Goal: Information Seeking & Learning: Learn about a topic

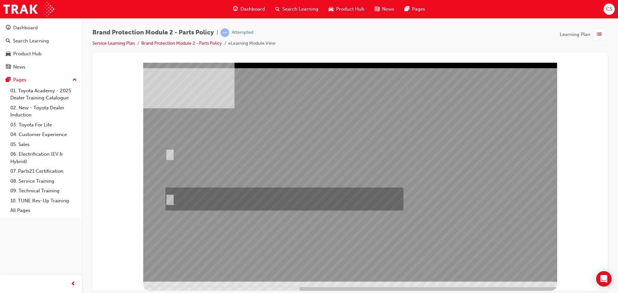
radio input "true"
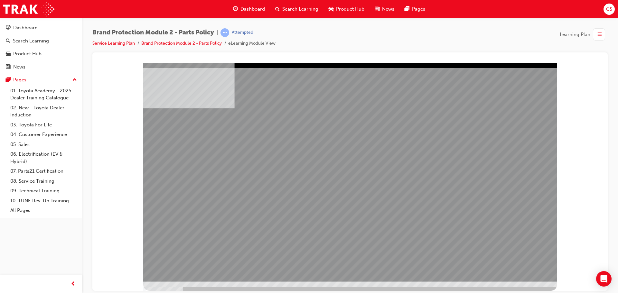
click at [124, 65] on div at bounding box center [350, 65] width 500 height 0
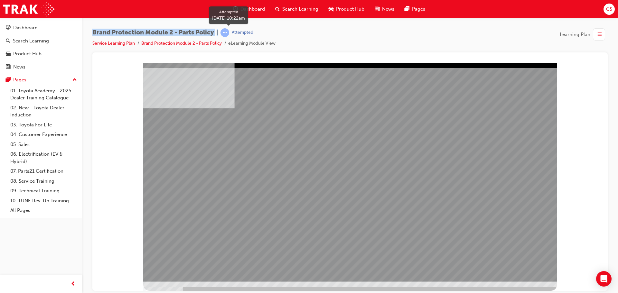
drag, startPoint x: 93, startPoint y: 29, endPoint x: 233, endPoint y: 32, distance: 139.6
click at [233, 32] on div "Brand Protection Module 2 - Parts Policy | Attempted" at bounding box center [183, 32] width 183 height 9
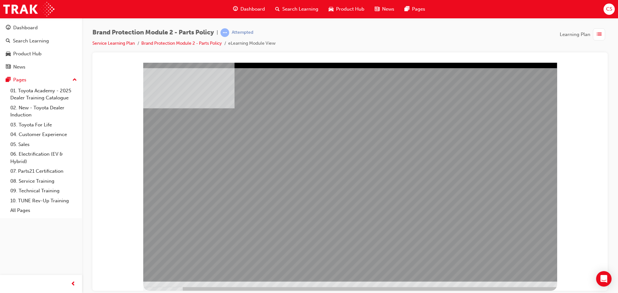
click at [290, 35] on div "Brand Protection Module 2 - Parts Policy | Attempted Service Learning Plan Bran…" at bounding box center [349, 40] width 515 height 24
drag, startPoint x: 220, startPoint y: 29, endPoint x: 238, endPoint y: 18, distance: 21.2
click at [238, 18] on div "Brand Protection Module 2 - Parts Policy | Attempted Service Learning Plan Bran…" at bounding box center [350, 147] width 536 height 259
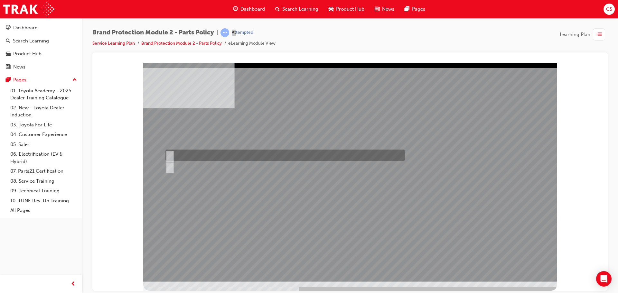
radio input "true"
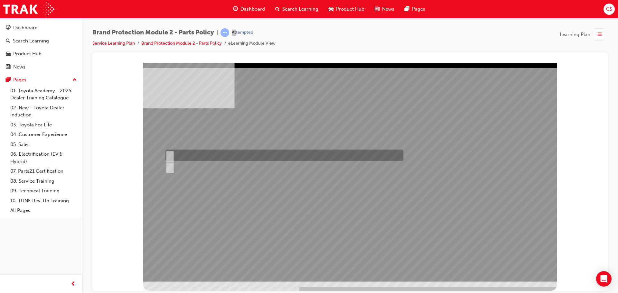
radio input "true"
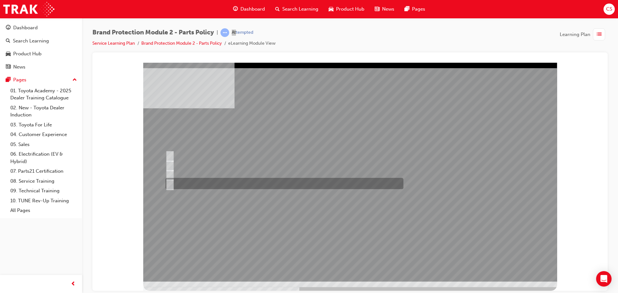
radio input "true"
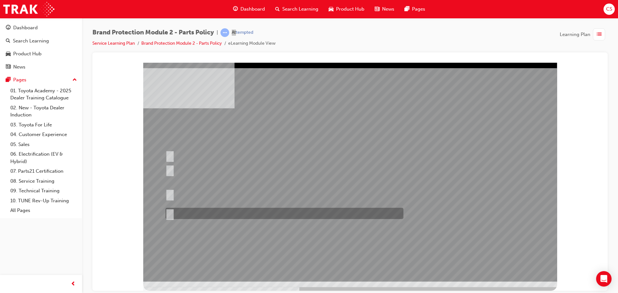
radio input "true"
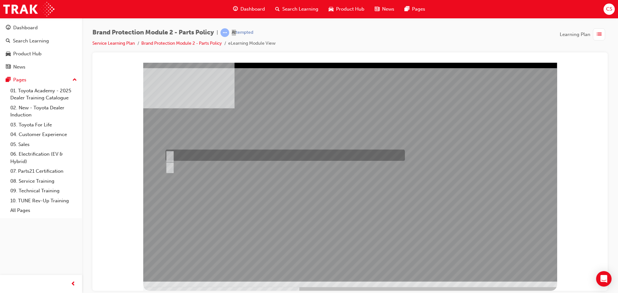
radio input "true"
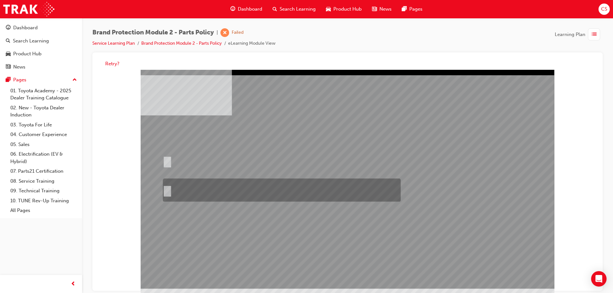
radio input "true"
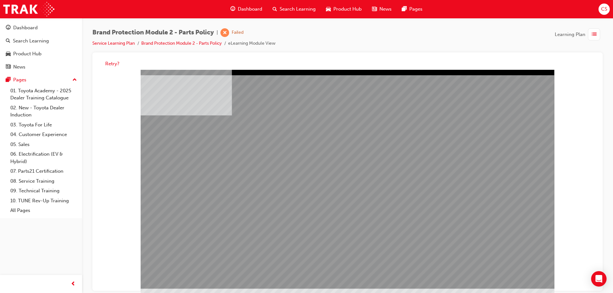
drag, startPoint x: 327, startPoint y: 195, endPoint x: 359, endPoint y: 196, distance: 31.2
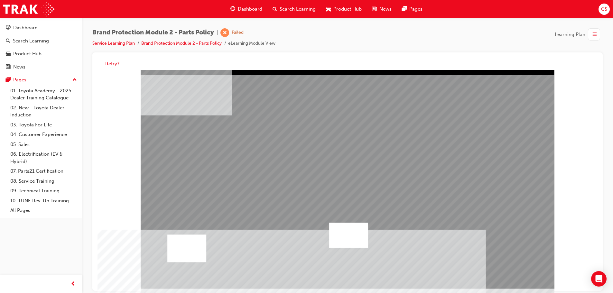
drag, startPoint x: 207, startPoint y: 156, endPoint x: 210, endPoint y: 179, distance: 22.7
drag, startPoint x: 211, startPoint y: 182, endPoint x: 211, endPoint y: 188, distance: 6.4
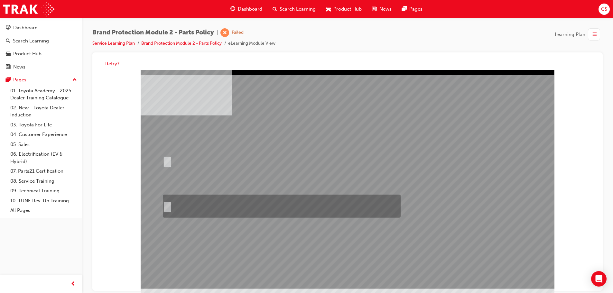
radio input "true"
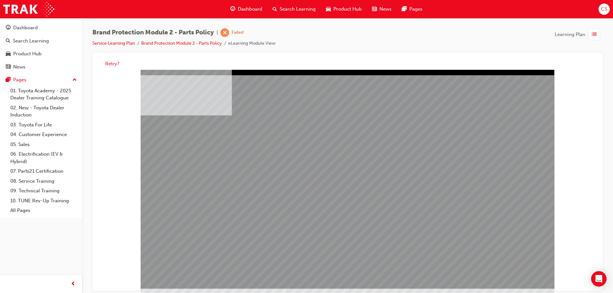
drag, startPoint x: 296, startPoint y: 193, endPoint x: 352, endPoint y: 201, distance: 56.9
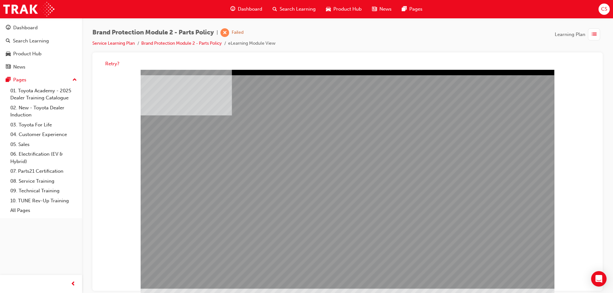
drag, startPoint x: 386, startPoint y: 192, endPoint x: 426, endPoint y: 192, distance: 40.8
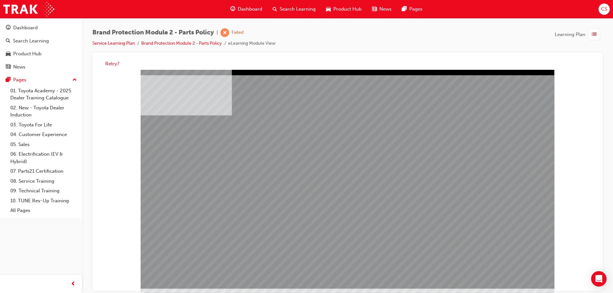
drag, startPoint x: 465, startPoint y: 201, endPoint x: 461, endPoint y: 198, distance: 4.9
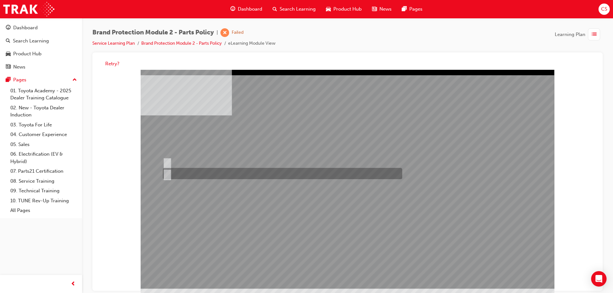
radio input "true"
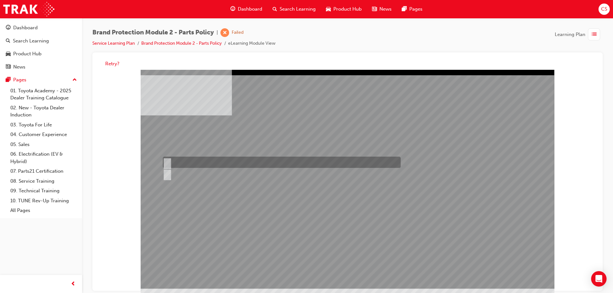
radio input "true"
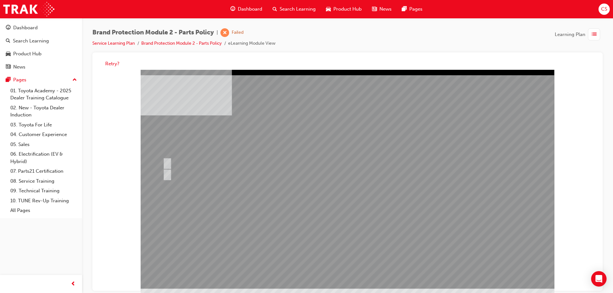
drag, startPoint x: 332, startPoint y: 251, endPoint x: 335, endPoint y: 256, distance: 6.2
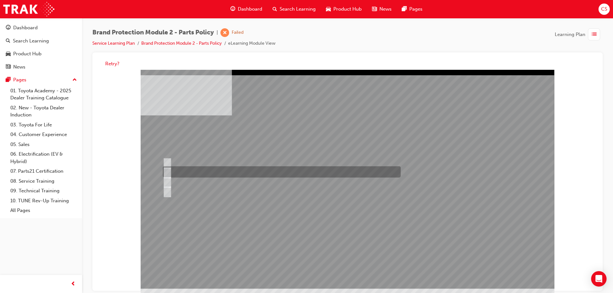
drag, startPoint x: 236, startPoint y: 174, endPoint x: 417, endPoint y: 223, distance: 187.5
radio input "true"
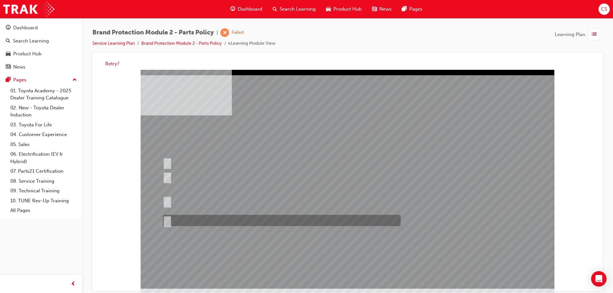
radio input "true"
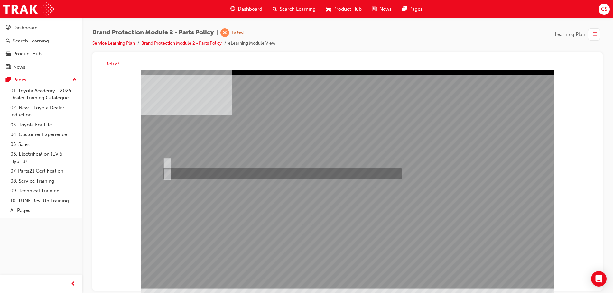
radio input "true"
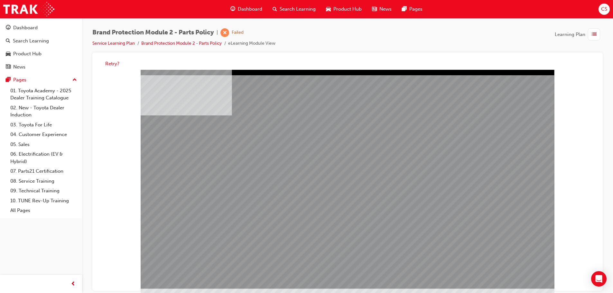
drag, startPoint x: 356, startPoint y: 180, endPoint x: 386, endPoint y: 183, distance: 29.7
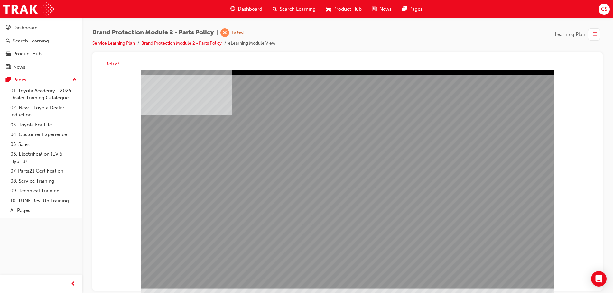
click at [364, 179] on div "multistate" at bounding box center [348, 179] width 414 height 219
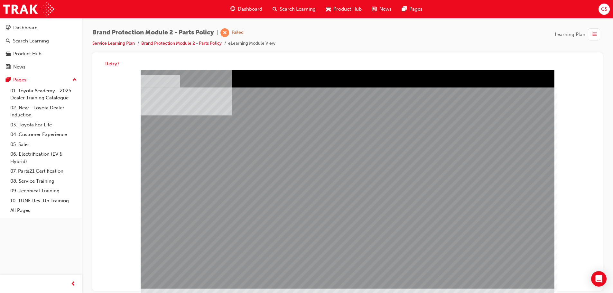
drag, startPoint x: 229, startPoint y: 197, endPoint x: 304, endPoint y: 216, distance: 77.1
click at [337, 214] on div "multistate" at bounding box center [348, 179] width 414 height 219
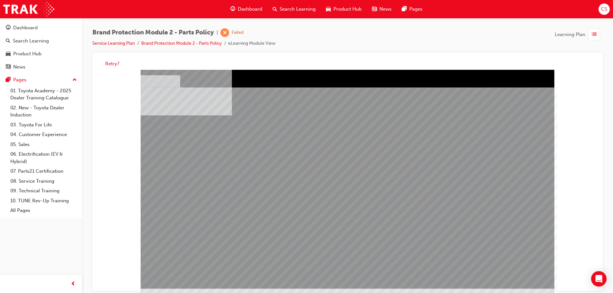
drag, startPoint x: 426, startPoint y: 184, endPoint x: 455, endPoint y: 190, distance: 29.8
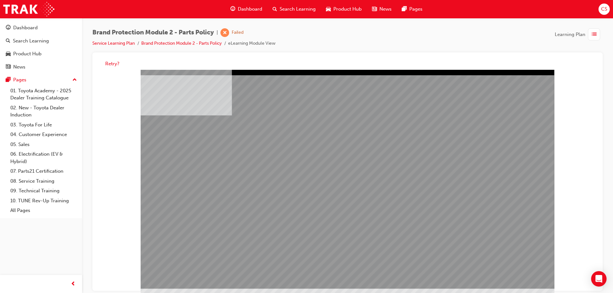
drag, startPoint x: 419, startPoint y: 179, endPoint x: 242, endPoint y: 168, distance: 177.6
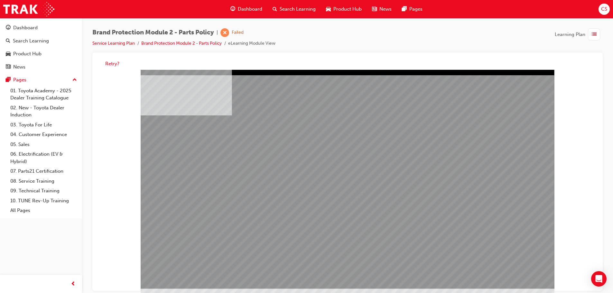
drag, startPoint x: 365, startPoint y: 195, endPoint x: 372, endPoint y: 198, distance: 7.5
drag, startPoint x: 374, startPoint y: 199, endPoint x: 387, endPoint y: 201, distance: 13.3
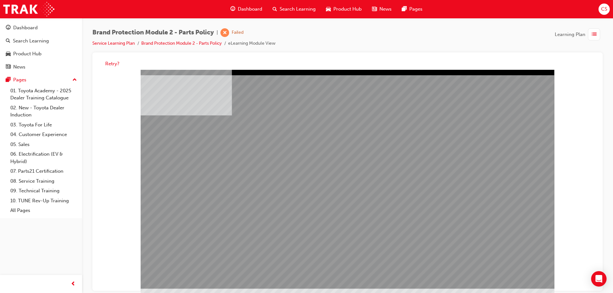
click at [113, 59] on div "Retry?" at bounding box center [347, 64] width 500 height 13
click at [113, 61] on button "Retry?" at bounding box center [112, 63] width 14 height 7
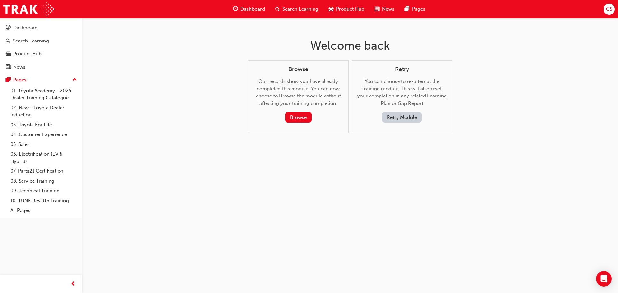
click at [397, 113] on button "Retry Module" at bounding box center [402, 117] width 40 height 11
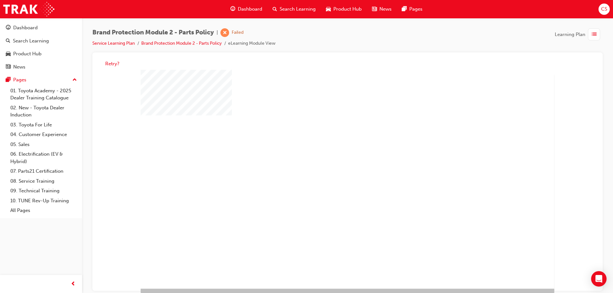
click at [330, 161] on div "play" at bounding box center [330, 161] width 0 height 0
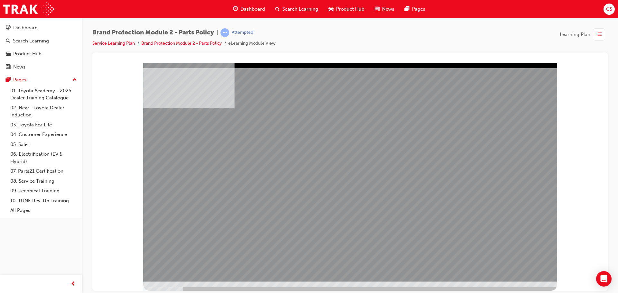
click at [229, 34] on span "learningRecordVerb_ATTEMPT-icon" at bounding box center [224, 32] width 9 height 9
click at [603, 37] on div "button" at bounding box center [598, 34] width 12 height 12
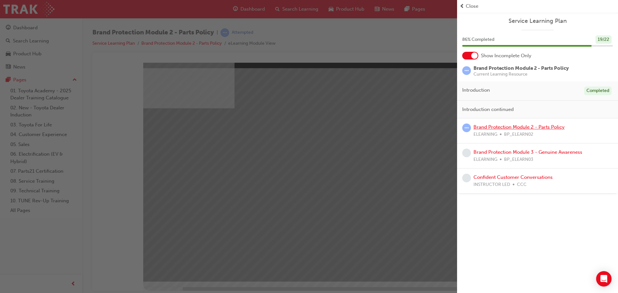
click at [505, 127] on link "Brand Protection Module 2 - Parts Policy" at bounding box center [518, 127] width 91 height 6
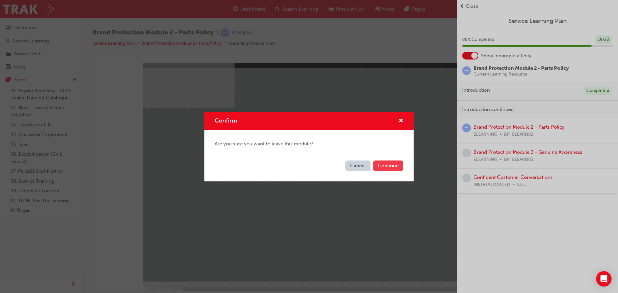
click at [401, 167] on button "Continue" at bounding box center [388, 166] width 30 height 11
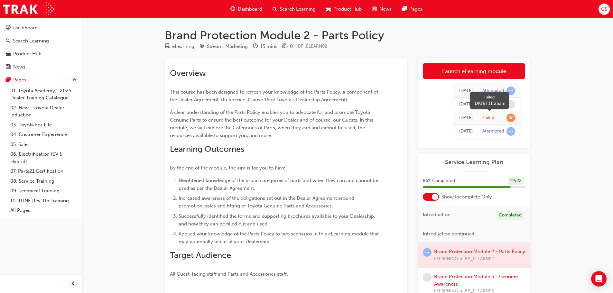
click at [510, 119] on span "learningRecordVerb_FAIL-icon" at bounding box center [510, 118] width 9 height 9
click at [495, 136] on td "Attempted" at bounding box center [498, 132] width 42 height 14
click at [489, 91] on div "Attempted" at bounding box center [493, 91] width 22 height 6
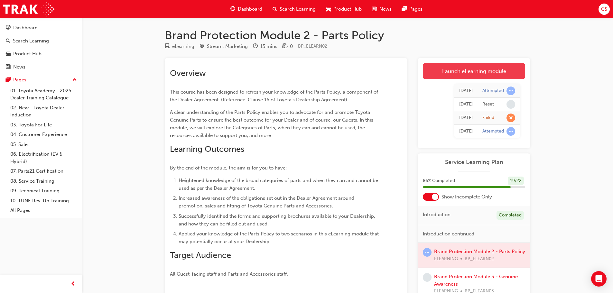
click at [497, 63] on link "Launch eLearning module" at bounding box center [474, 71] width 102 height 16
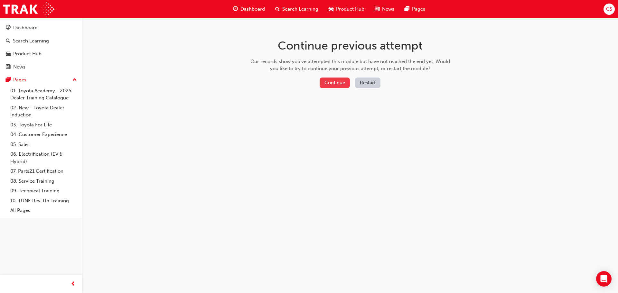
click at [335, 83] on button "Continue" at bounding box center [334, 83] width 30 height 11
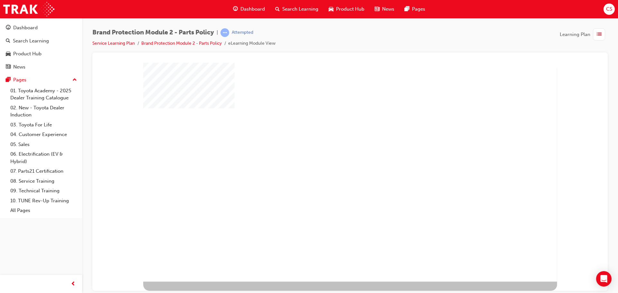
click at [332, 154] on div "play" at bounding box center [332, 154] width 0 height 0
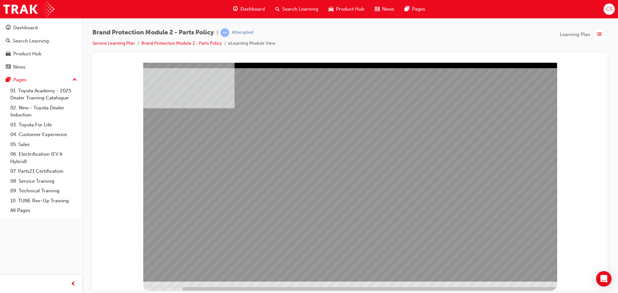
drag, startPoint x: 486, startPoint y: 182, endPoint x: 473, endPoint y: 179, distance: 12.4
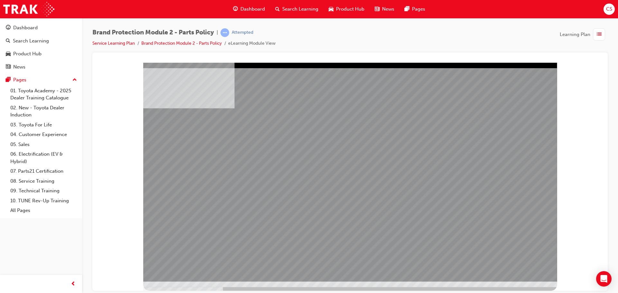
drag, startPoint x: 209, startPoint y: 165, endPoint x: 222, endPoint y: 171, distance: 14.1
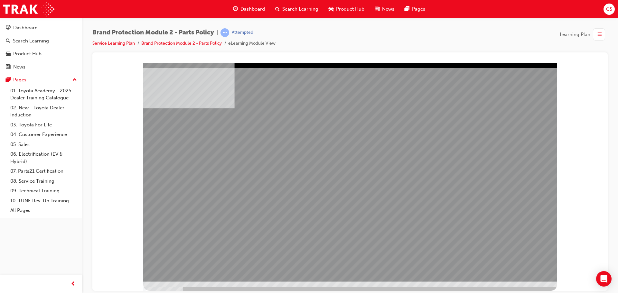
drag, startPoint x: 170, startPoint y: 134, endPoint x: 174, endPoint y: 155, distance: 21.6
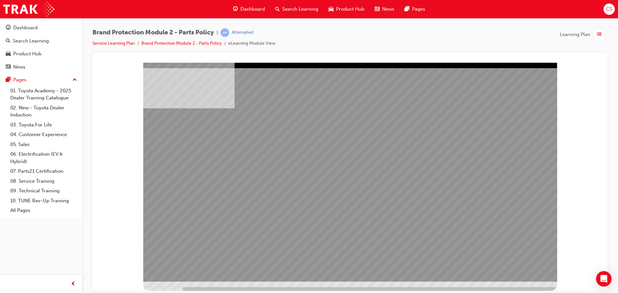
drag, startPoint x: 518, startPoint y: 263, endPoint x: 521, endPoint y: 267, distance: 5.7
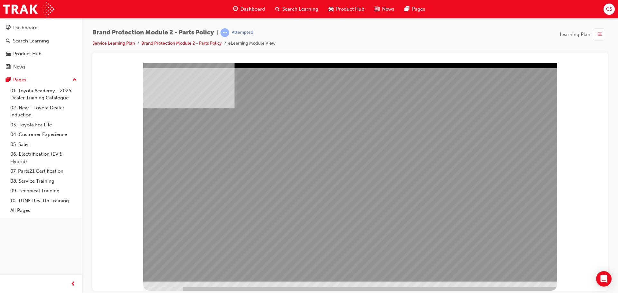
drag, startPoint x: 510, startPoint y: 218, endPoint x: 489, endPoint y: 206, distance: 24.3
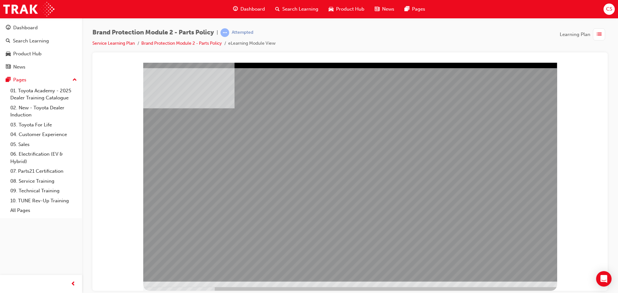
drag, startPoint x: 368, startPoint y: 182, endPoint x: 362, endPoint y: 181, distance: 5.5
click at [537, 283] on div at bounding box center [350, 176] width 414 height 228
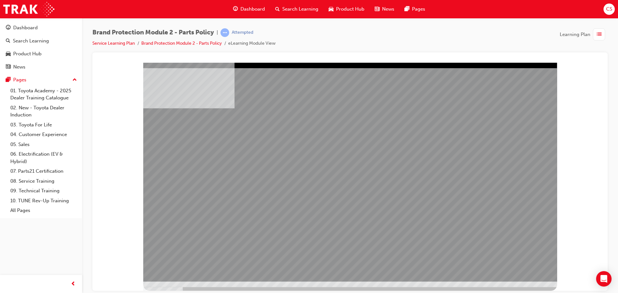
drag, startPoint x: 394, startPoint y: 195, endPoint x: 406, endPoint y: 193, distance: 12.3
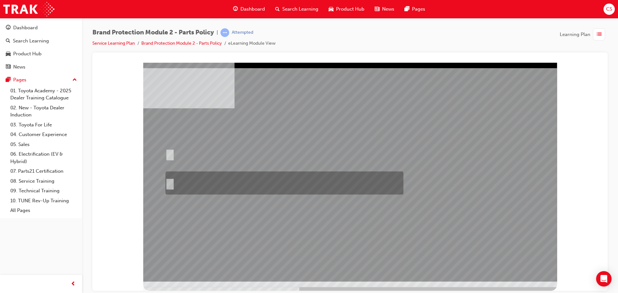
radio input "true"
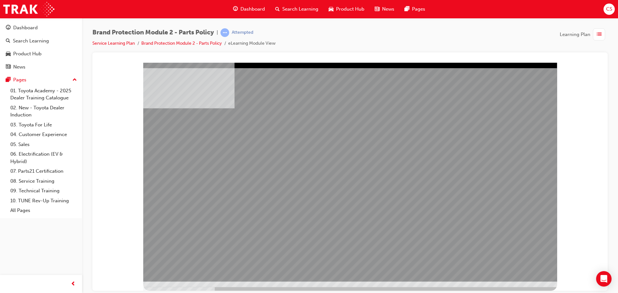
drag, startPoint x: 172, startPoint y: 166, endPoint x: 209, endPoint y: 173, distance: 38.3
drag, startPoint x: 241, startPoint y: 172, endPoint x: 352, endPoint y: 198, distance: 113.9
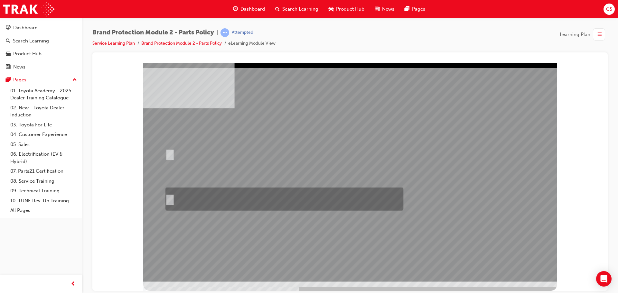
radio input "true"
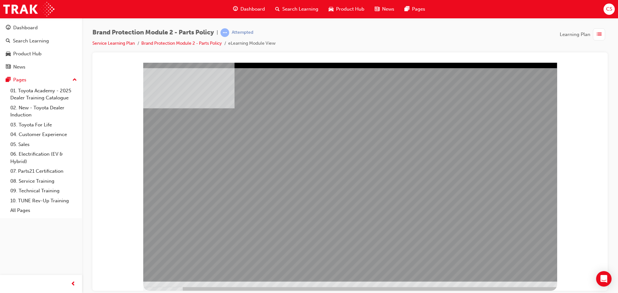
drag, startPoint x: 475, startPoint y: 217, endPoint x: 390, endPoint y: 193, distance: 89.1
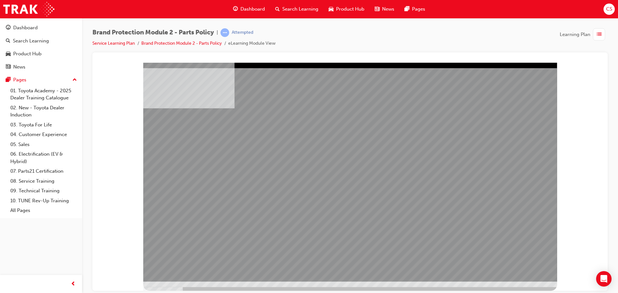
drag, startPoint x: 477, startPoint y: 212, endPoint x: 365, endPoint y: 196, distance: 113.4
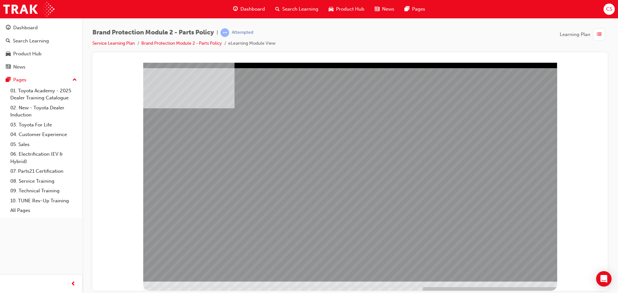
drag, startPoint x: 514, startPoint y: 258, endPoint x: 519, endPoint y: 265, distance: 8.3
click at [519, 265] on div "multistate" at bounding box center [350, 171] width 414 height 219
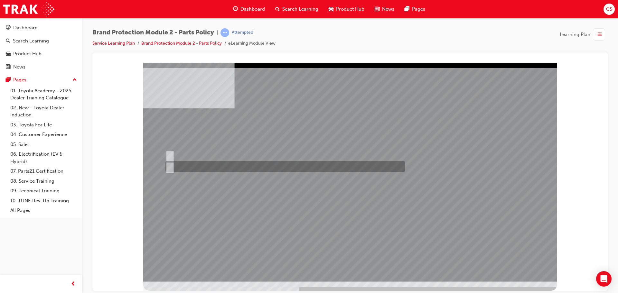
radio input "true"
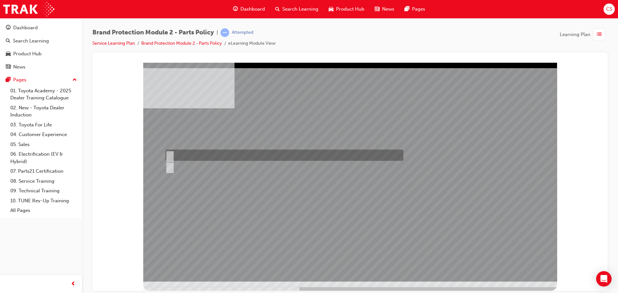
radio input "true"
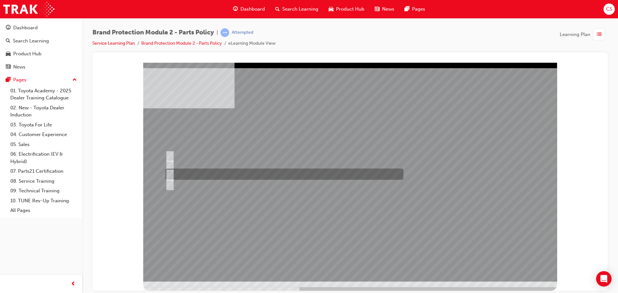
radio input "true"
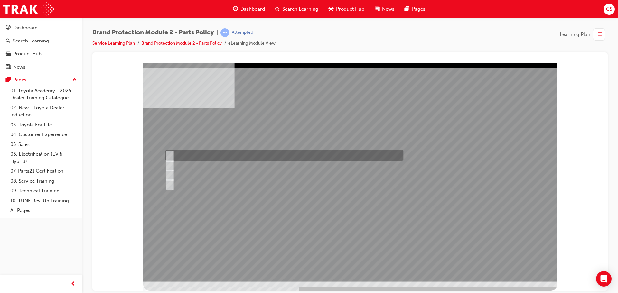
radio input "true"
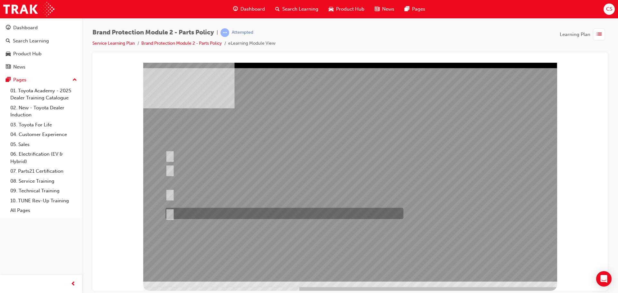
radio input "true"
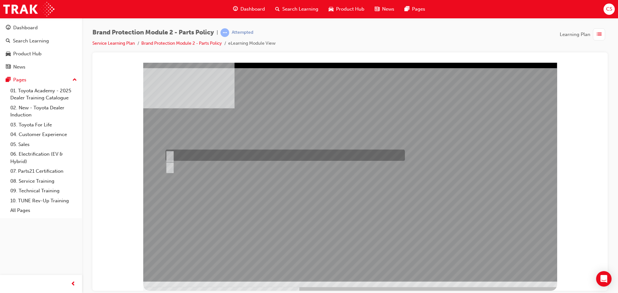
radio input "true"
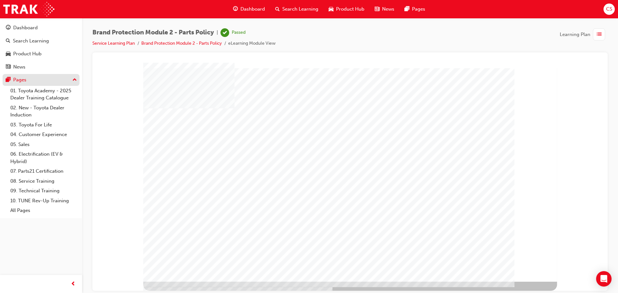
click at [33, 83] on div "Pages" at bounding box center [41, 80] width 70 height 8
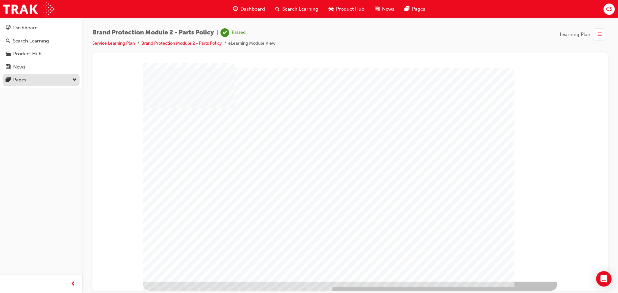
click at [44, 75] on button "Pages" at bounding box center [41, 80] width 77 height 12
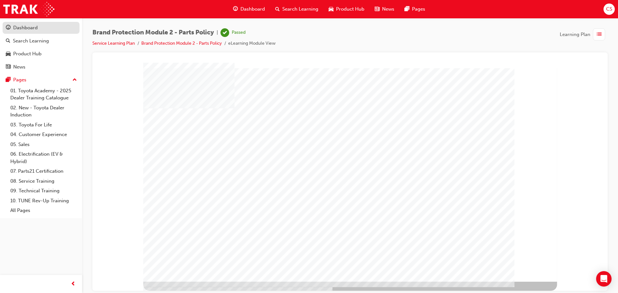
click at [35, 25] on div "Dashboard" at bounding box center [25, 27] width 24 height 7
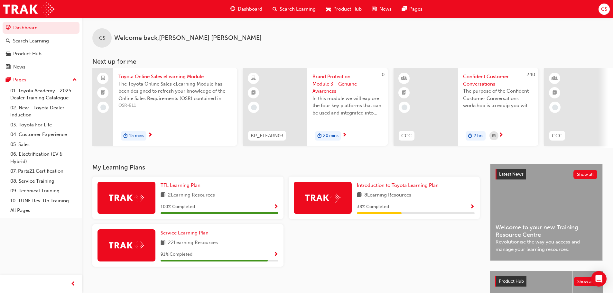
click at [171, 236] on span "Service Learning Plan" at bounding box center [185, 233] width 48 height 6
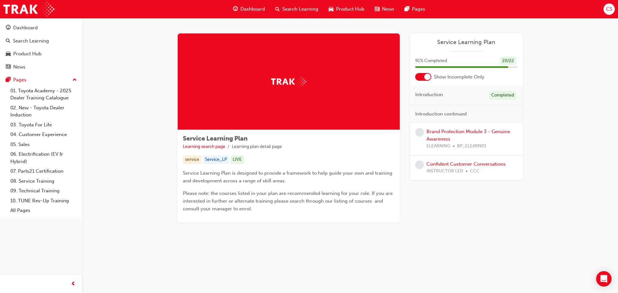
click at [410, 73] on div "Show Incomplete Only" at bounding box center [466, 77] width 113 height 8
click at [418, 77] on div at bounding box center [423, 77] width 16 height 8
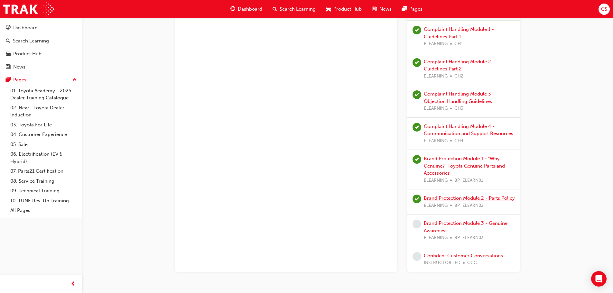
scroll to position [509, 0]
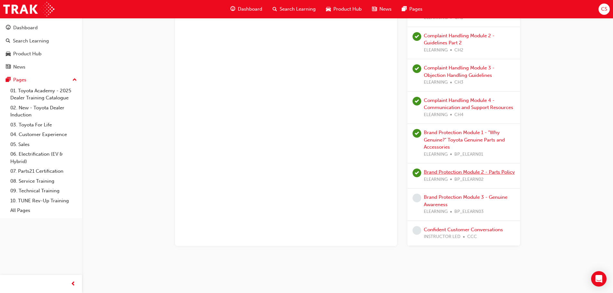
click at [448, 175] on link "Brand Protection Module 2 - Parts Policy" at bounding box center [469, 172] width 91 height 6
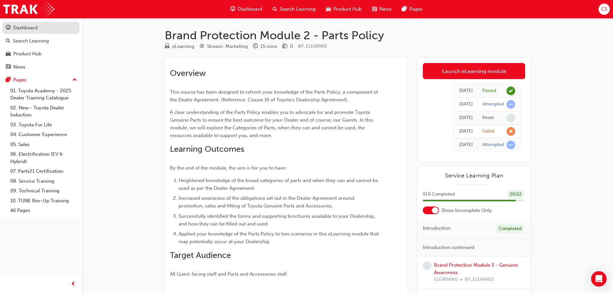
click at [32, 25] on div "Dashboard" at bounding box center [25, 27] width 24 height 7
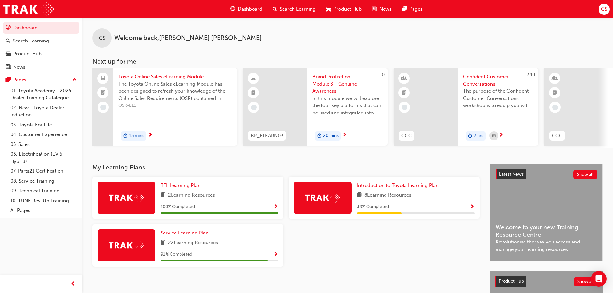
click at [194, 240] on div "Service Learning Plan 22 Learning Resources 91 % Completed" at bounding box center [220, 245] width 118 height 32
click at [194, 235] on span "Service Learning Plan" at bounding box center [185, 233] width 48 height 6
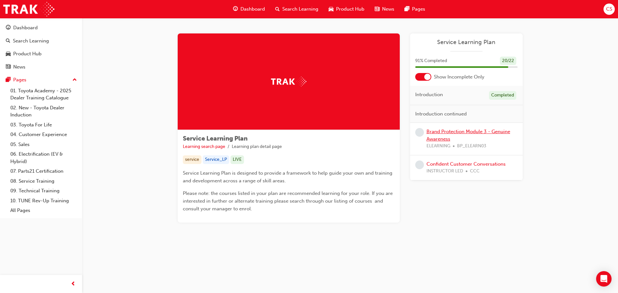
click at [435, 132] on link "Brand Protection Module 3 - Genuine Awareness" at bounding box center [468, 135] width 84 height 13
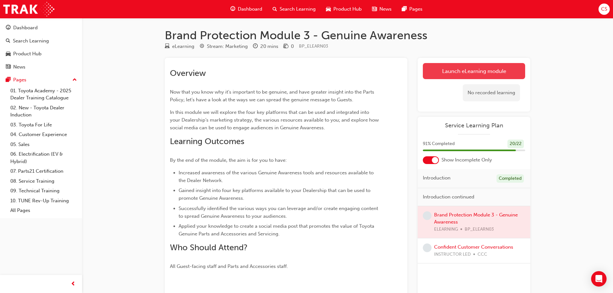
click at [445, 75] on link "Launch eLearning module" at bounding box center [474, 71] width 102 height 16
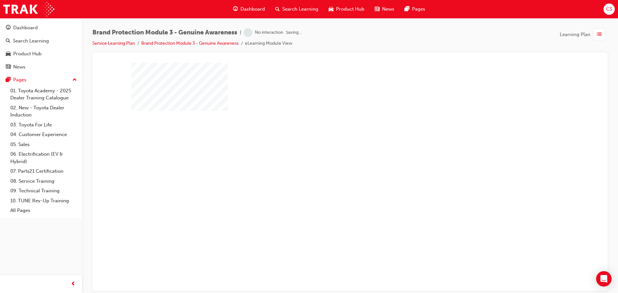
click at [331, 158] on div "play" at bounding box center [331, 158] width 0 height 0
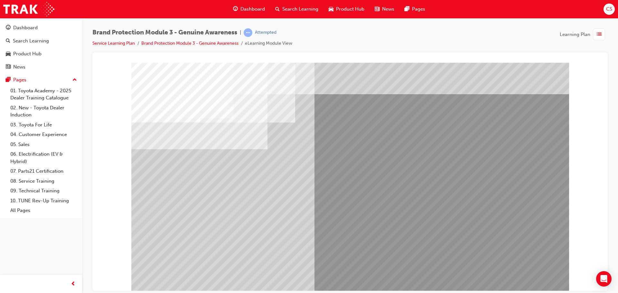
drag, startPoint x: 177, startPoint y: 168, endPoint x: 191, endPoint y: 168, distance: 14.5
drag, startPoint x: 341, startPoint y: 171, endPoint x: 350, endPoint y: 173, distance: 9.1
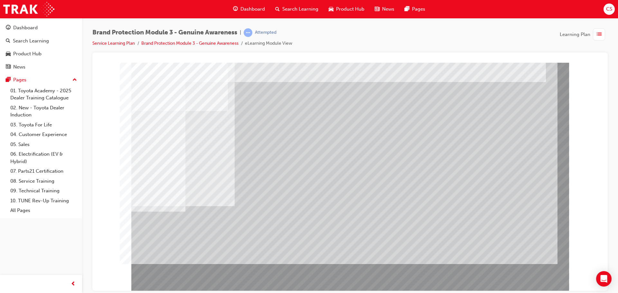
drag, startPoint x: 493, startPoint y: 255, endPoint x: 506, endPoint y: 264, distance: 15.9
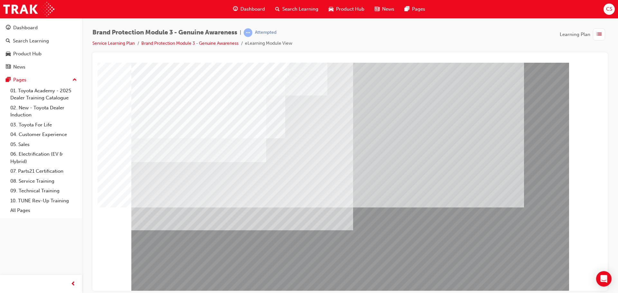
click at [84, 74] on div "Brand Protection Module 3 - Genuine Awareness | Attempted Service Learning Plan…" at bounding box center [350, 147] width 536 height 259
click at [91, 10] on div "Dashboard Search Learning Product Hub News Pages CS" at bounding box center [309, 9] width 618 height 18
